Goal: Obtain resource: Download file/media

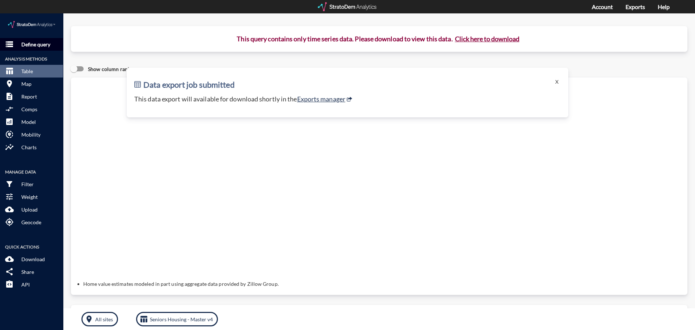
click p "Define query"
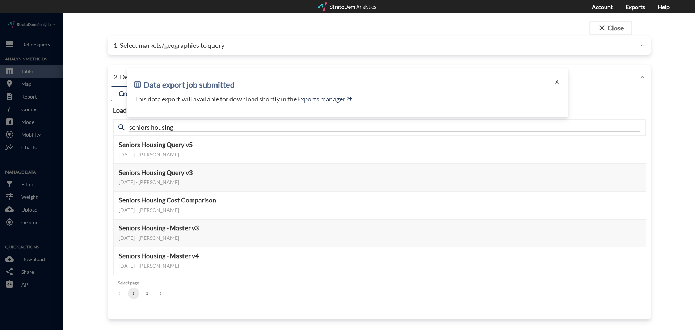
click p "1. Select markets/geographies to query"
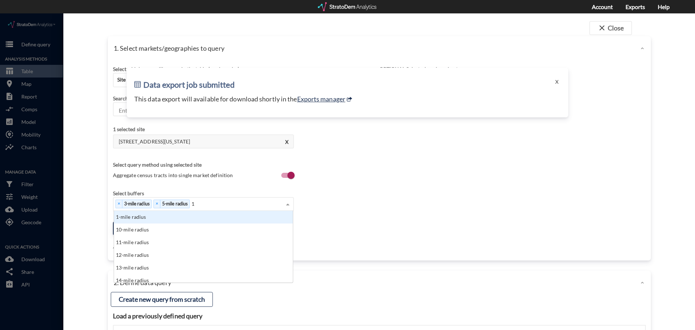
type input "15"
click div "15-mile radius"
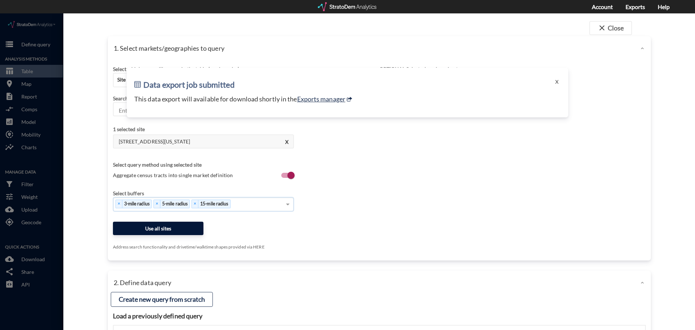
click button "Use all sites"
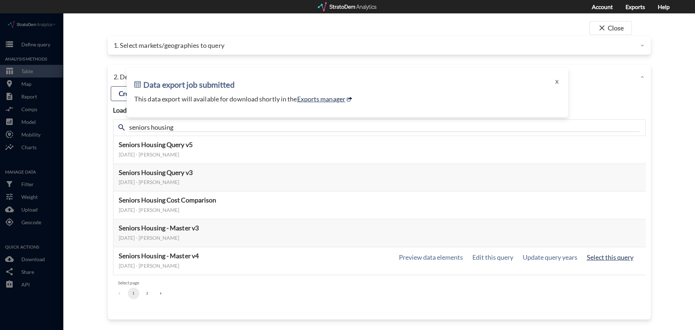
click button "Select this query"
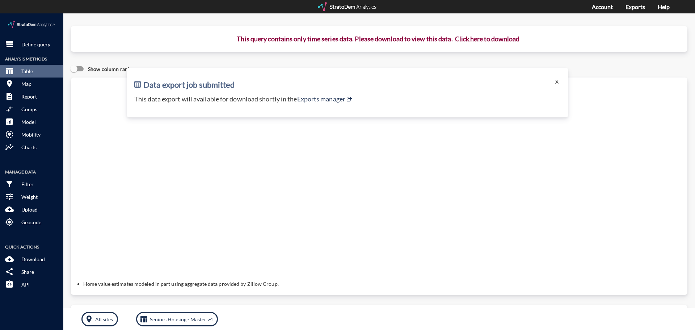
click button "Click here to download"
click link "Exports manager"
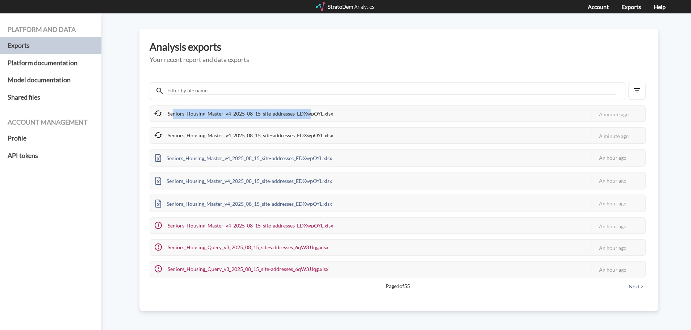
drag, startPoint x: 174, startPoint y: 115, endPoint x: 308, endPoint y: 117, distance: 133.6
click at [308, 118] on div "Seniors_Housing_Master_v4_2025_08_15_site-addresses_EDXwpOYL.xlsx" at bounding box center [244, 113] width 188 height 15
click at [334, 113] on div "Seniors_Housing_Master_v4_2025_08_15_site-addresses_EDXwpOYL.xlsx" at bounding box center [244, 113] width 188 height 15
click at [341, 72] on div "Seniors_Housing_Master_v4_2025_08_15_site-addresses_EDXwpOYL.xlsx This job fail…" at bounding box center [398, 182] width 498 height 231
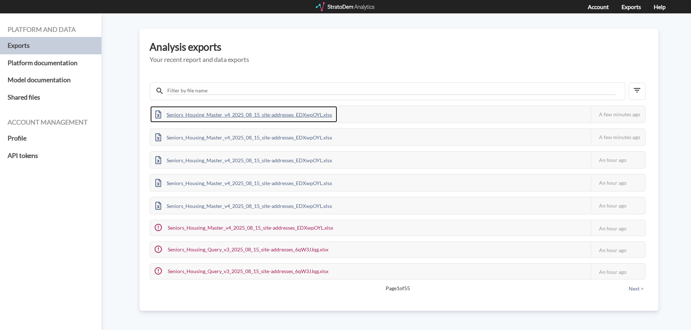
click at [266, 119] on div "Seniors_Housing_Master_v4_2025_08_15_site-addresses_EDXwpOYL.xlsx" at bounding box center [243, 114] width 187 height 16
